Goal: Task Accomplishment & Management: Manage account settings

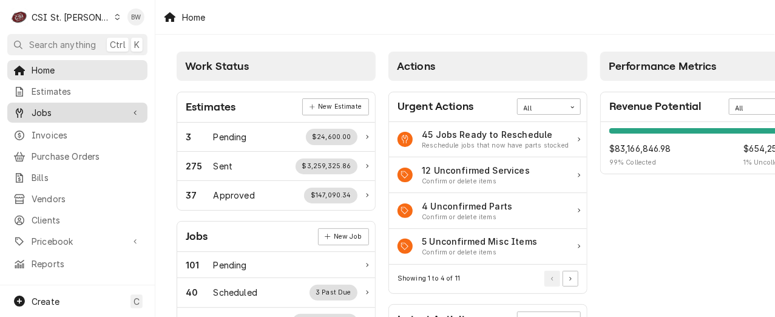
click at [61, 108] on span "Jobs" at bounding box center [78, 112] width 92 height 13
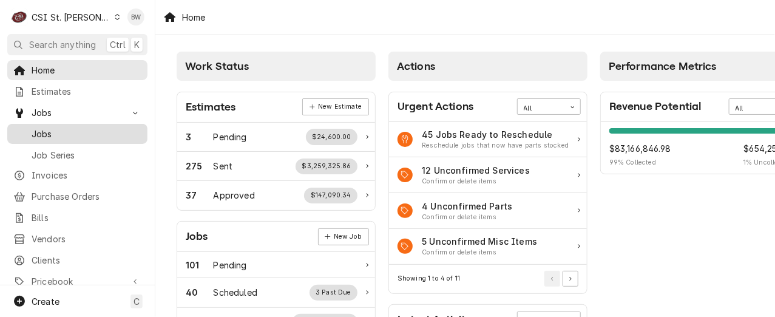
click at [63, 133] on span "Jobs" at bounding box center [87, 133] width 110 height 13
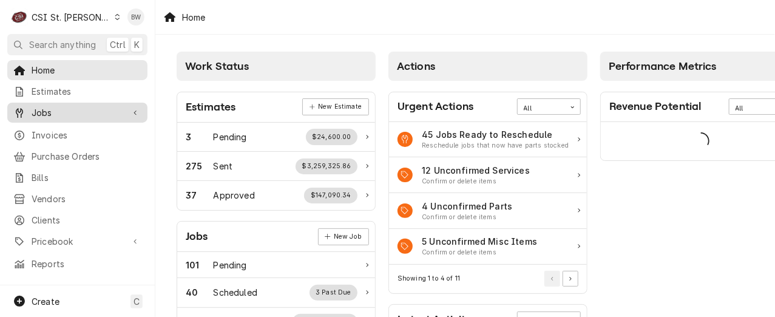
click at [71, 112] on span "Jobs" at bounding box center [78, 112] width 92 height 13
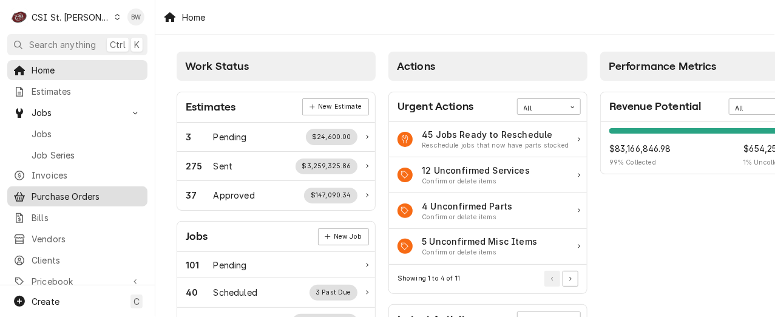
click at [78, 190] on span "Purchase Orders" at bounding box center [87, 196] width 110 height 13
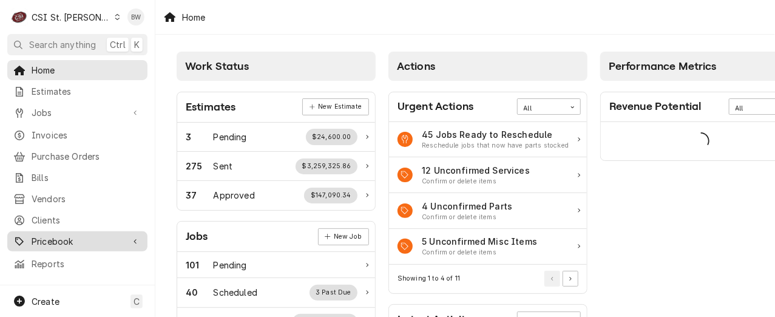
click at [83, 235] on span "Pricebook" at bounding box center [78, 241] width 92 height 13
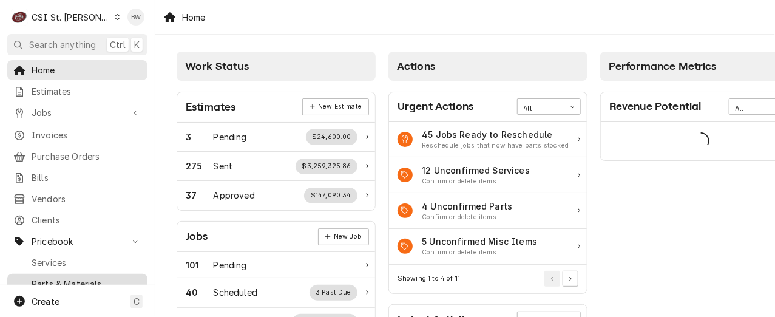
click at [75, 277] on span "Parts & Materials" at bounding box center [87, 283] width 110 height 13
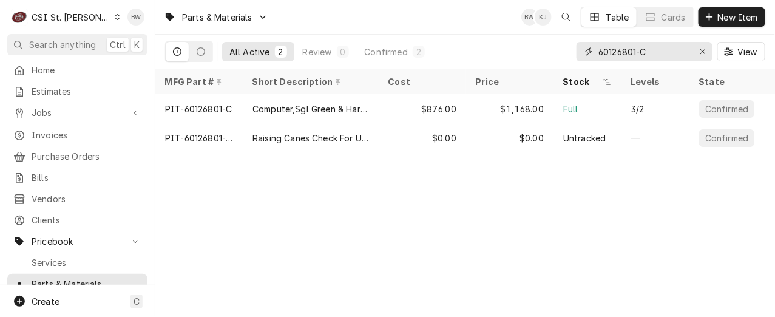
drag, startPoint x: 654, startPoint y: 50, endPoint x: 594, endPoint y: 50, distance: 59.5
click at [595, 50] on div "60126801-C" at bounding box center [645, 51] width 136 height 19
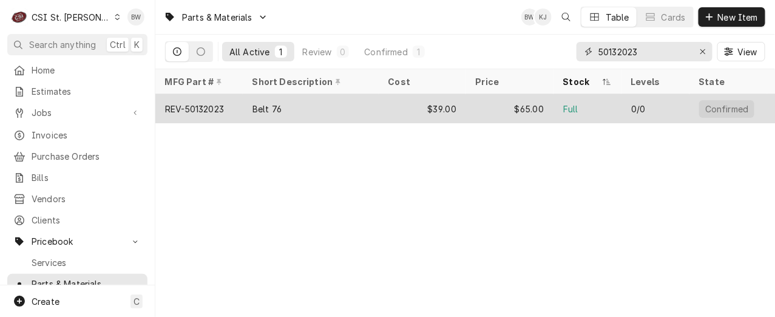
type input "50132023"
click at [221, 107] on div "REV-50132023" at bounding box center [194, 109] width 59 height 13
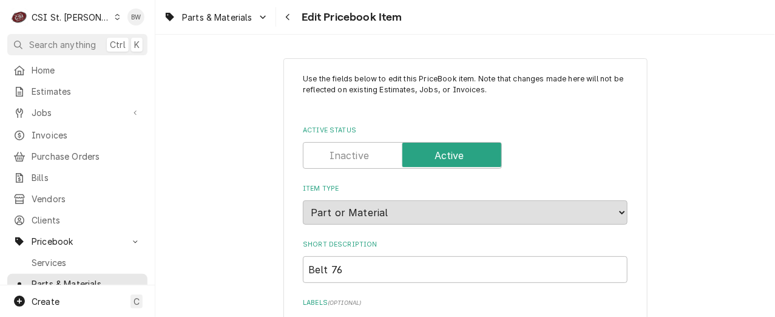
type textarea "x"
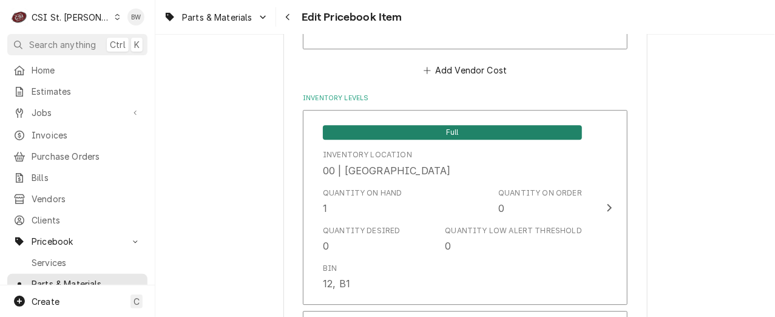
scroll to position [1093, 0]
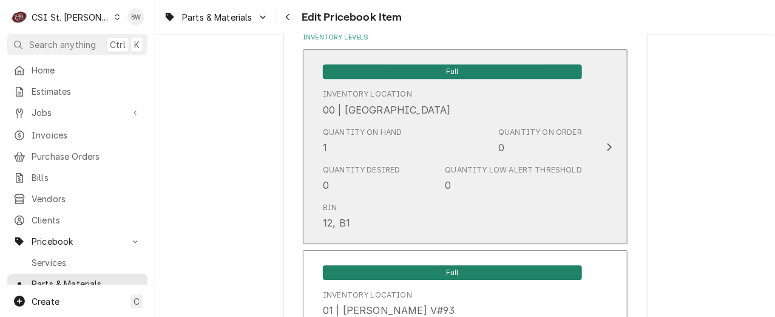
click at [356, 150] on div "Quantity on Hand 1" at bounding box center [363, 141] width 80 height 28
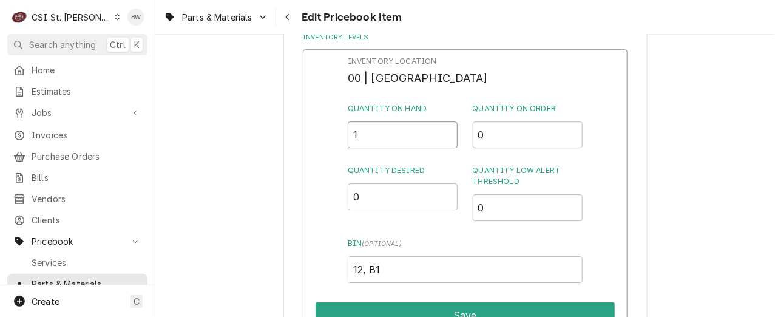
drag, startPoint x: 365, startPoint y: 137, endPoint x: 337, endPoint y: 135, distance: 28.0
click at [337, 135] on div "Inventory Location 00 | STL WAREHOUSE Quantity on Hand 1 Quantity on Order 0 Qu…" at bounding box center [465, 207] width 325 height 316
type input "2"
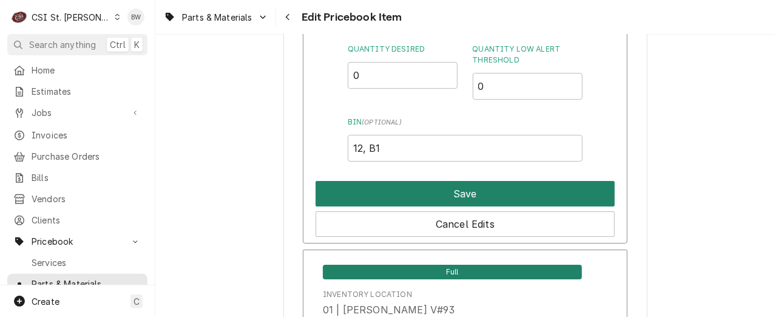
click at [405, 188] on button "Save" at bounding box center [465, 193] width 299 height 25
type textarea "x"
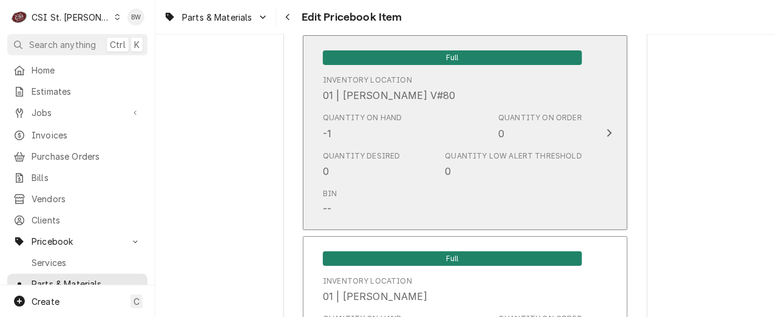
click at [399, 192] on div "Bin --" at bounding box center [452, 202] width 259 height 38
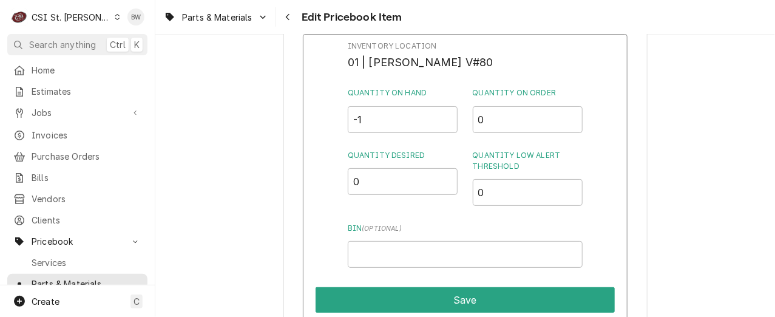
scroll to position [2913, 0]
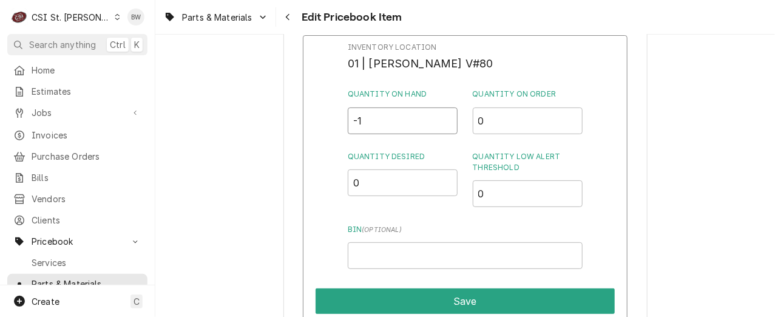
drag, startPoint x: 378, startPoint y: 121, endPoint x: 339, endPoint y: 123, distance: 38.3
click at [339, 123] on div "Inventory Location 01 | KEVIN FLOYD V#80 Quantity on Hand -1 Quantity on Order …" at bounding box center [465, 193] width 325 height 316
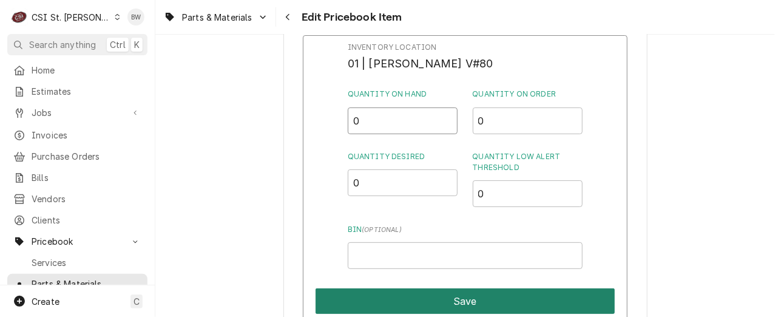
type input "0"
click at [456, 292] on button "Save" at bounding box center [465, 300] width 299 height 25
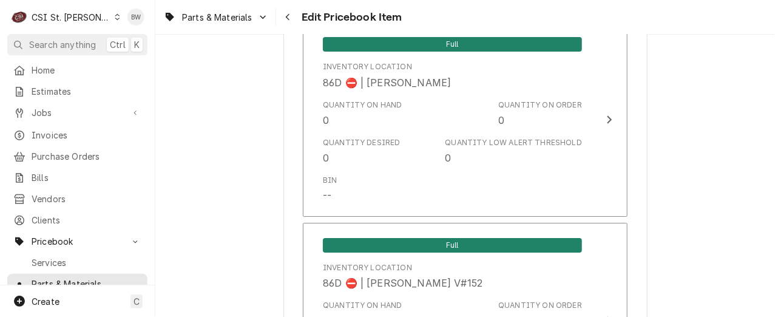
scroll to position [10731, 0]
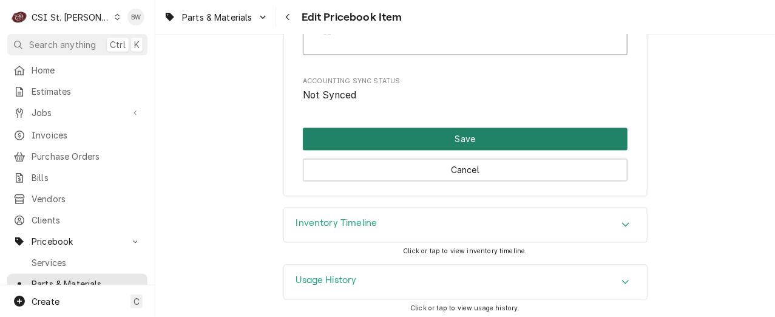
click at [430, 138] on button "Save" at bounding box center [465, 139] width 325 height 22
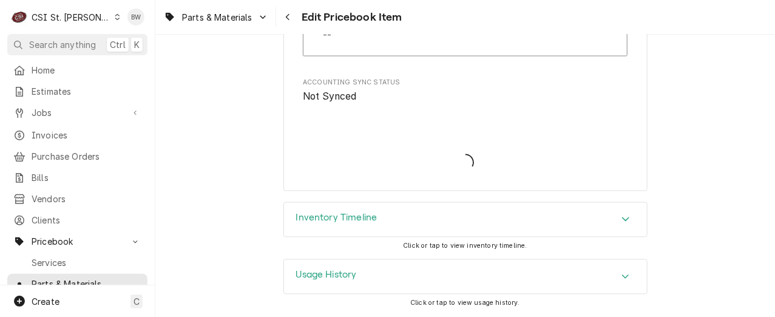
scroll to position [10724, 0]
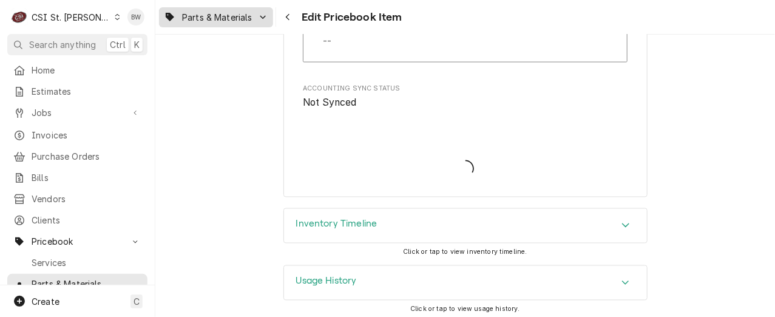
type textarea "x"
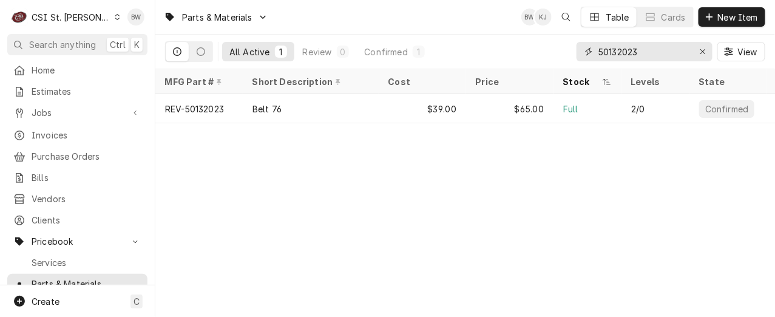
drag, startPoint x: 648, startPoint y: 56, endPoint x: 582, endPoint y: 58, distance: 66.2
click at [582, 58] on div "50132023" at bounding box center [645, 51] width 136 height 19
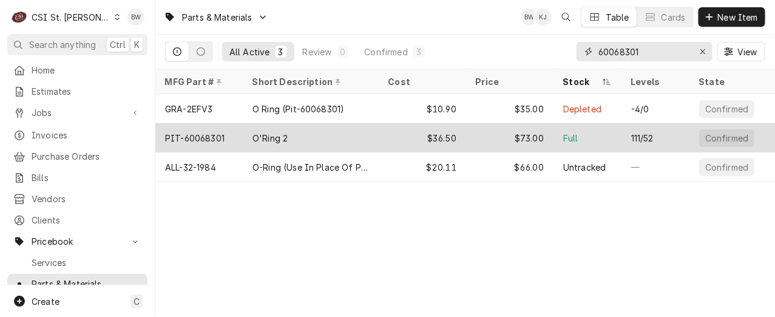
type input "60068301"
click at [214, 135] on div "PIT-60068301" at bounding box center [194, 138] width 59 height 13
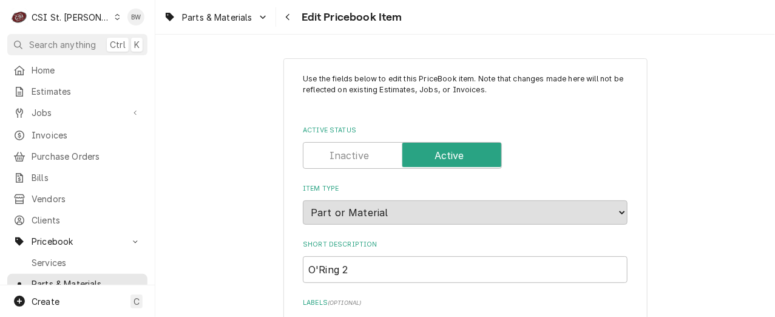
type textarea "x"
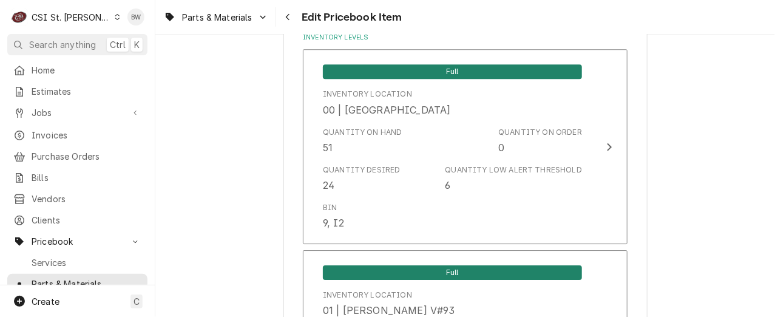
scroll to position [1032, 0]
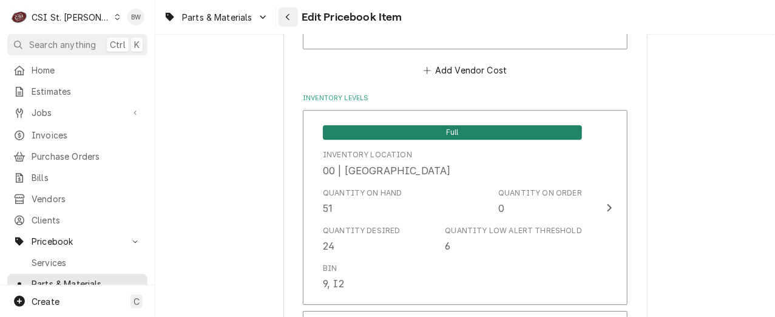
click at [286, 23] on button "Navigate back" at bounding box center [288, 16] width 19 height 19
